Goal: Navigation & Orientation: Find specific page/section

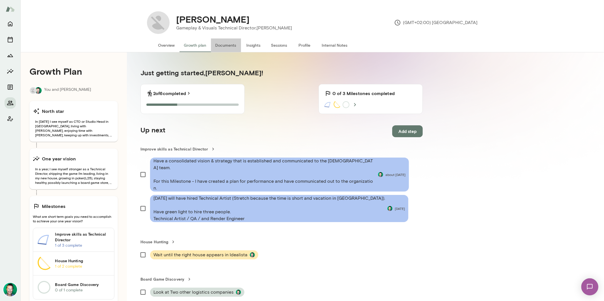
click at [229, 46] on button "Documents" at bounding box center [226, 46] width 30 height 14
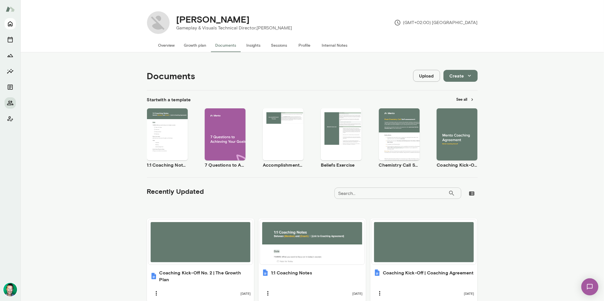
click at [9, 24] on icon "Home" at bounding box center [10, 24] width 5 height 5
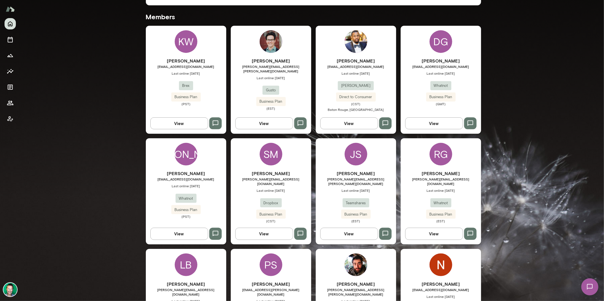
scroll to position [140, 0]
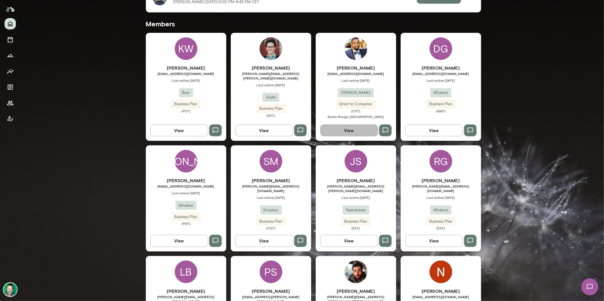
click at [337, 130] on button "View" at bounding box center [349, 131] width 58 height 12
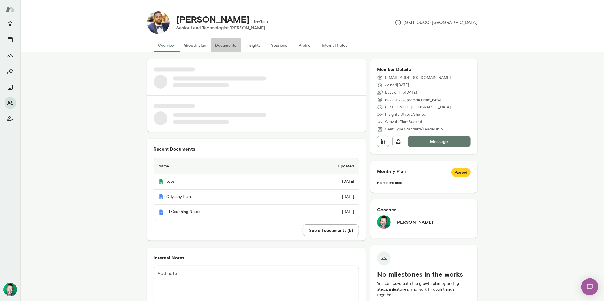
click at [230, 44] on button "Documents" at bounding box center [226, 46] width 30 height 14
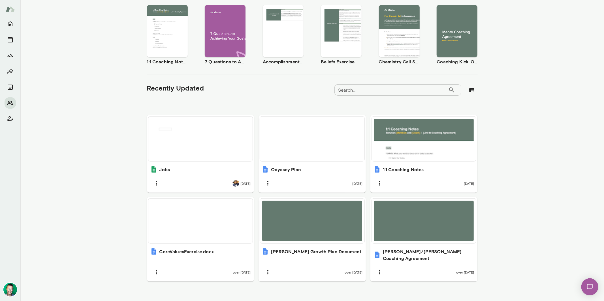
scroll to position [104, 0]
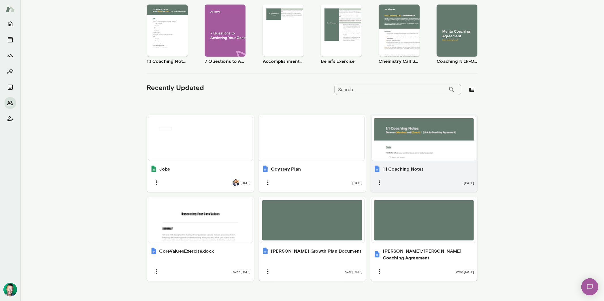
click at [398, 148] on div at bounding box center [424, 138] width 100 height 40
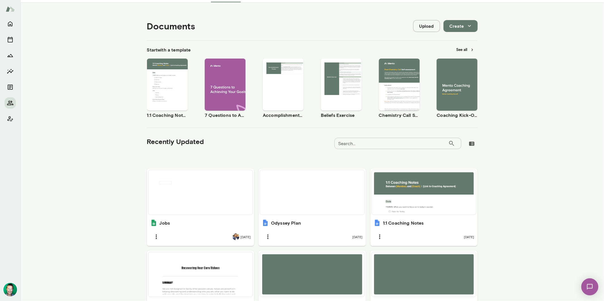
scroll to position [0, 0]
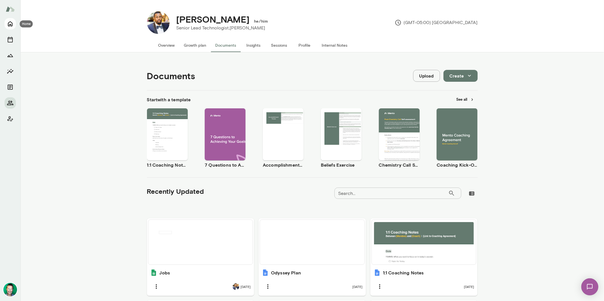
click at [11, 21] on icon "Home" at bounding box center [10, 23] width 7 height 7
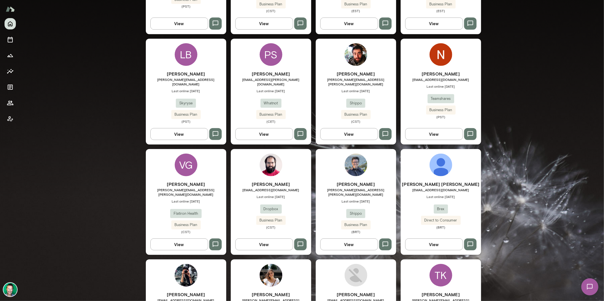
scroll to position [373, 0]
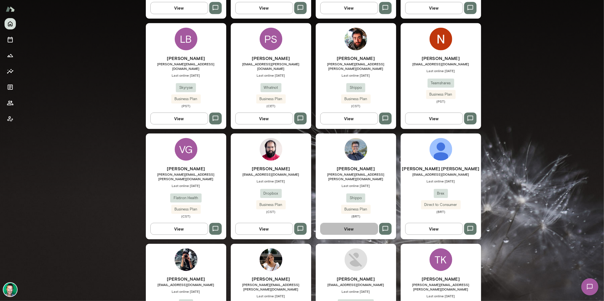
click at [347, 223] on button "View" at bounding box center [349, 229] width 58 height 12
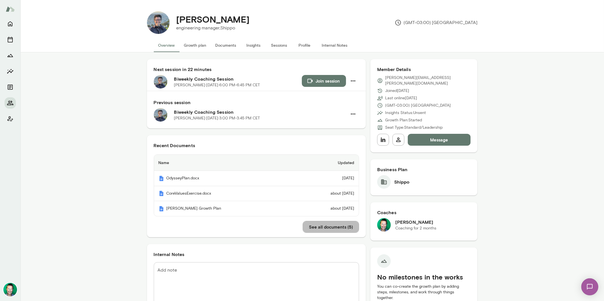
click at [322, 227] on button "See all documents ( 5 )" at bounding box center [331, 227] width 56 height 12
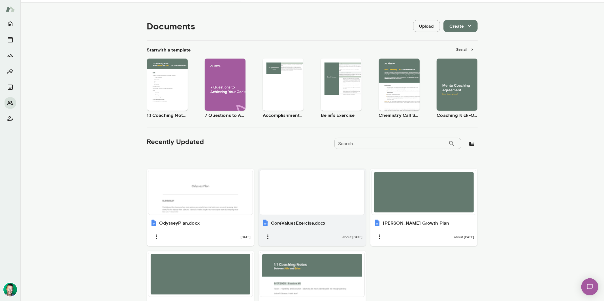
scroll to position [99, 0]
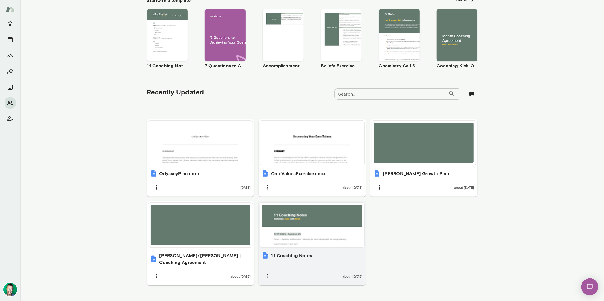
click at [310, 233] on div at bounding box center [312, 225] width 100 height 40
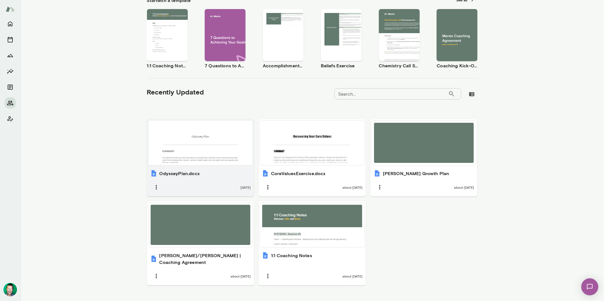
click at [197, 151] on div at bounding box center [201, 143] width 100 height 40
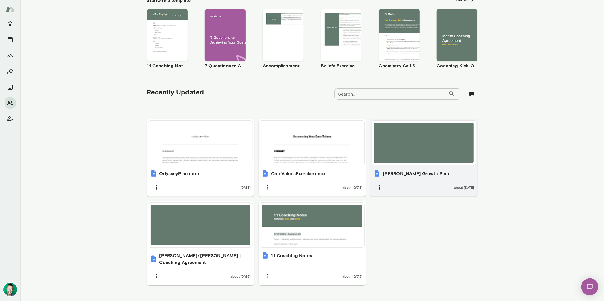
click at [397, 155] on div at bounding box center [424, 143] width 100 height 40
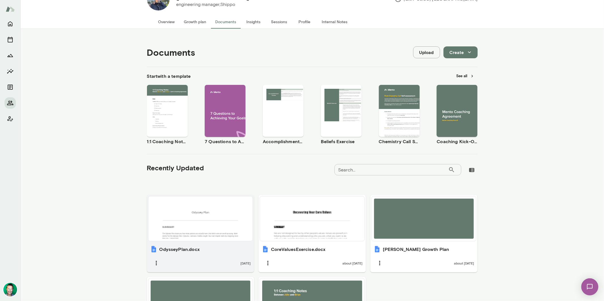
scroll to position [52, 0]
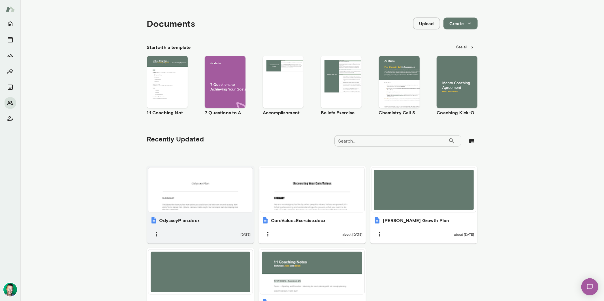
click at [190, 187] on div at bounding box center [201, 190] width 100 height 40
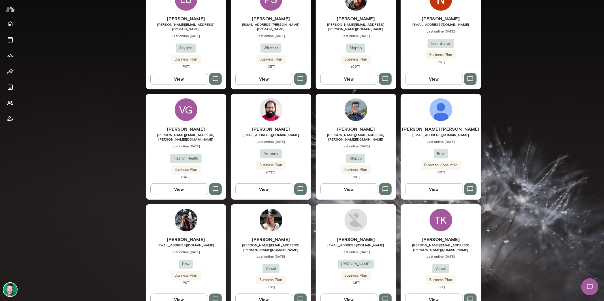
scroll to position [429, 0]
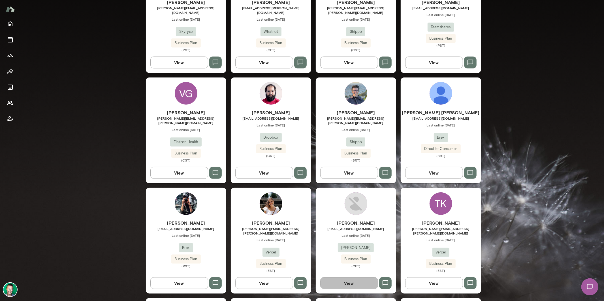
click at [336, 277] on button "View" at bounding box center [349, 283] width 58 height 12
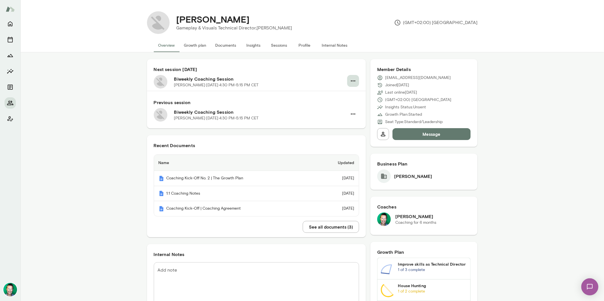
click at [353, 80] on icon "button" at bounding box center [353, 81] width 7 height 7
click at [95, 87] on div at bounding box center [302, 150] width 604 height 301
